Goal: Check status

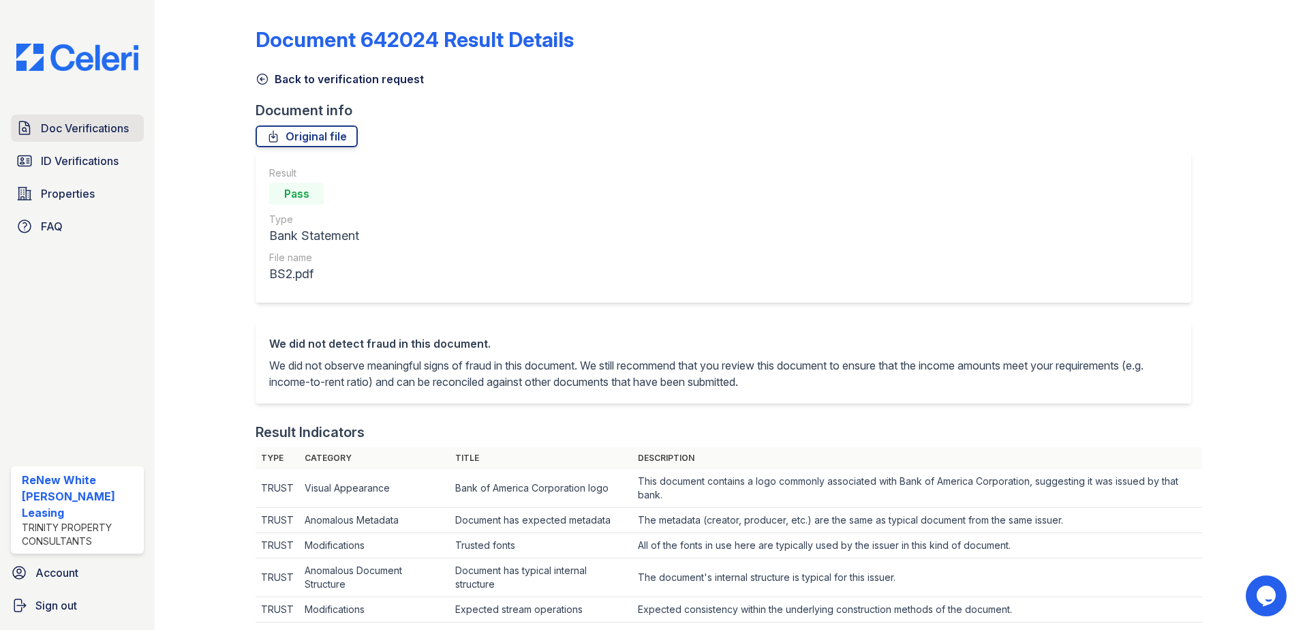
click at [65, 130] on span "Doc Verifications" at bounding box center [85, 128] width 88 height 16
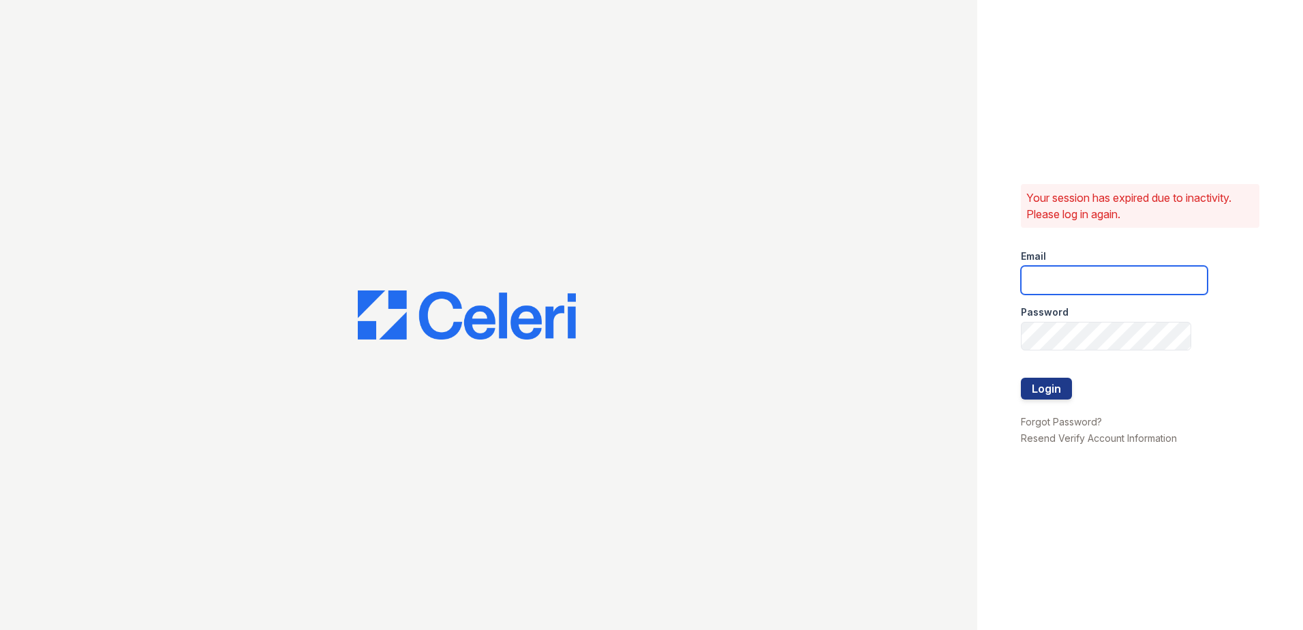
type input "[EMAIL_ADDRESS][DOMAIN_NAME]"
click at [1050, 390] on button "Login" at bounding box center [1046, 389] width 51 height 22
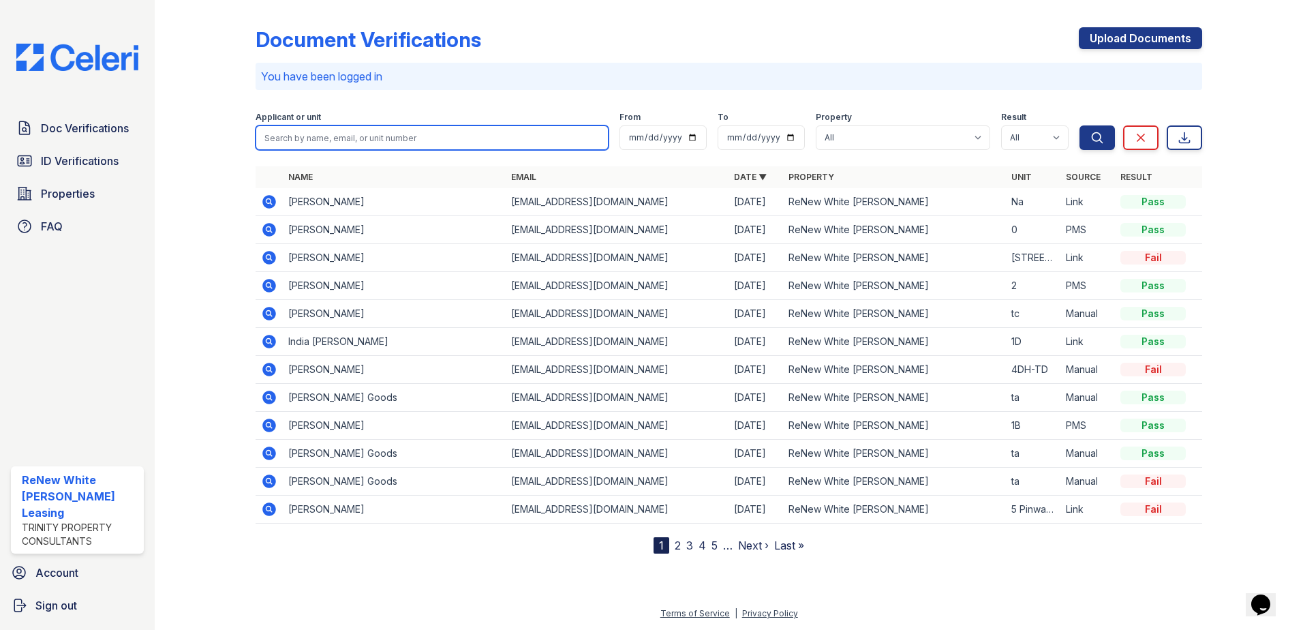
click at [476, 125] on input "search" at bounding box center [432, 137] width 353 height 25
type input "quelinne"
click at [1080, 125] on button "Search" at bounding box center [1097, 137] width 35 height 25
